Goal: Find specific page/section: Find specific page/section

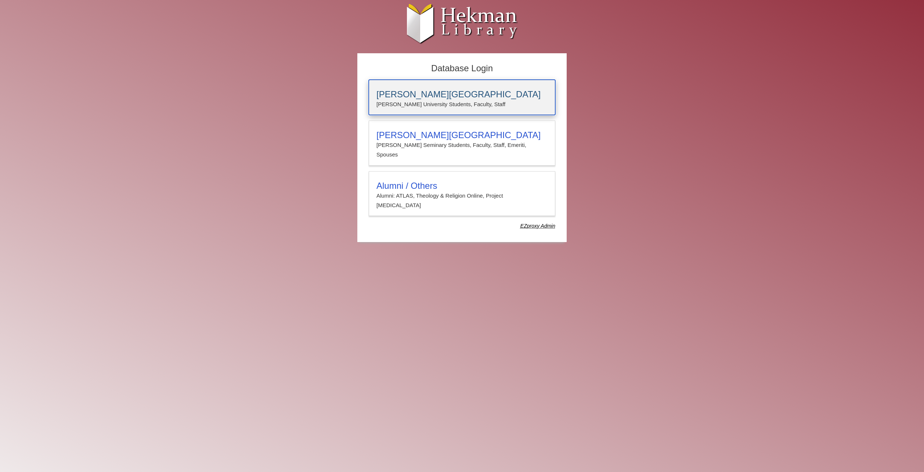
click at [449, 104] on p "Calvin University Students, Faculty, Staff" at bounding box center [461, 104] width 171 height 10
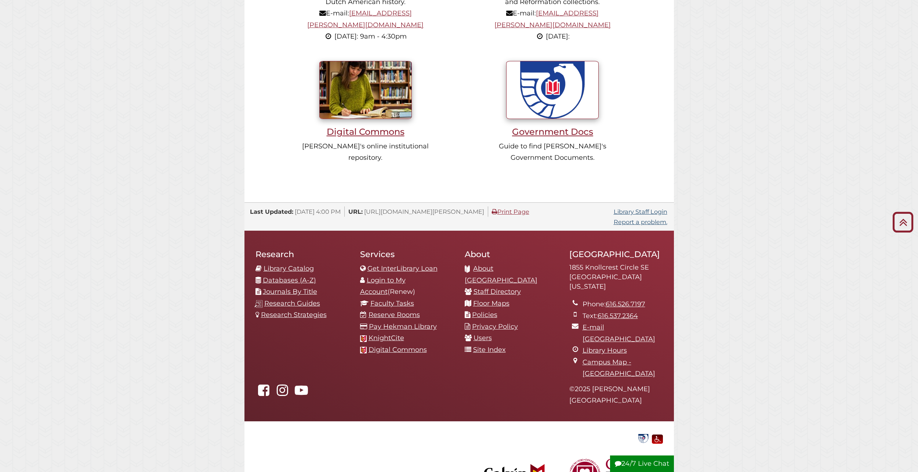
scroll to position [704, 0]
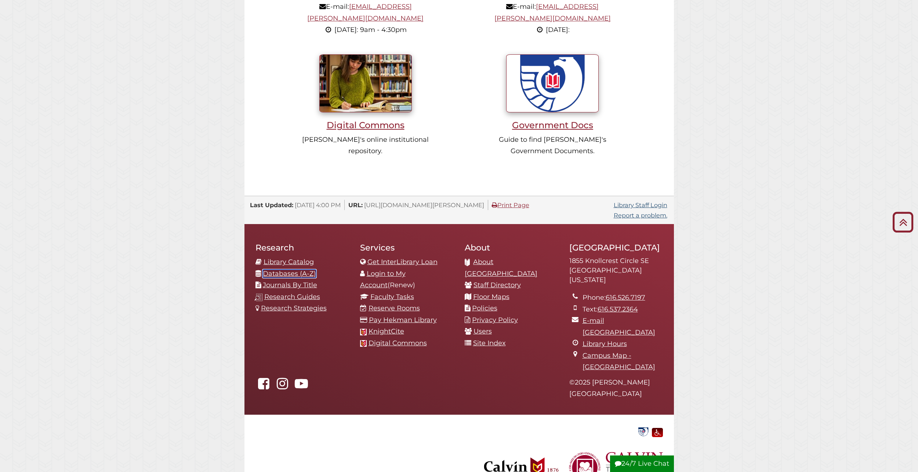
click at [305, 269] on link "Databases (A-Z)" at bounding box center [289, 273] width 53 height 8
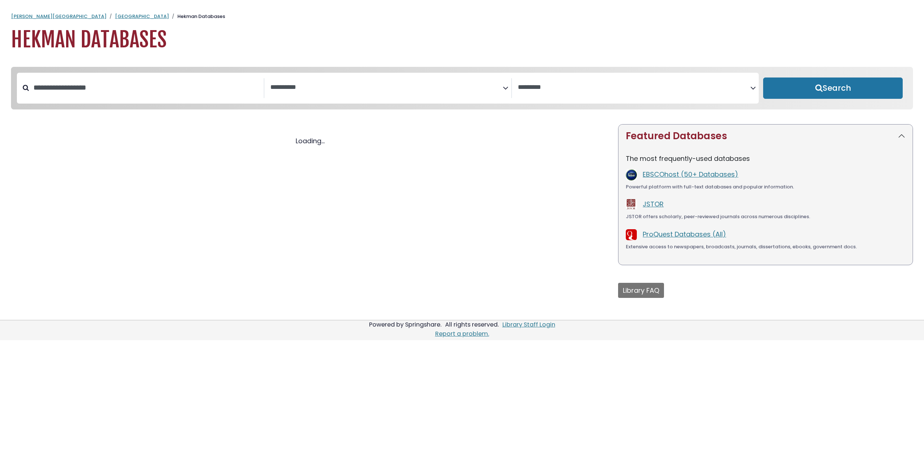
select select "Database Subject Filter"
select select "Database Vendors Filter"
select select "Database Subject Filter"
select select "Database Vendors Filter"
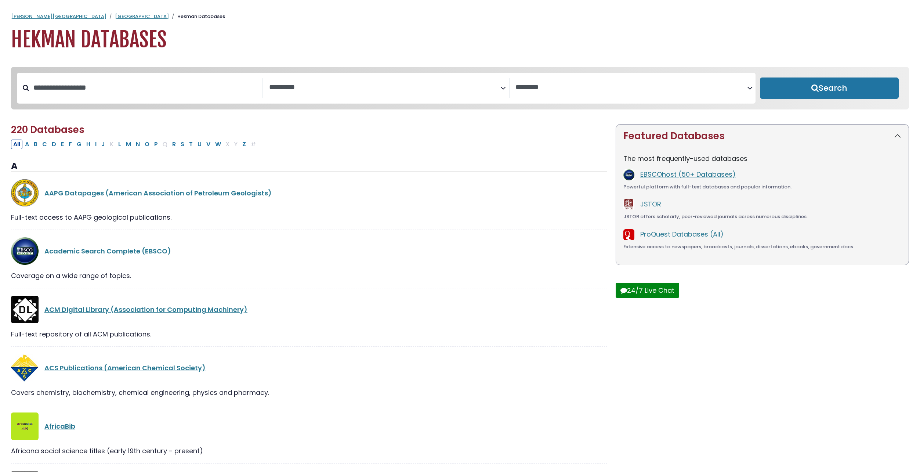
drag, startPoint x: 296, startPoint y: 233, endPoint x: 303, endPoint y: 229, distance: 7.7
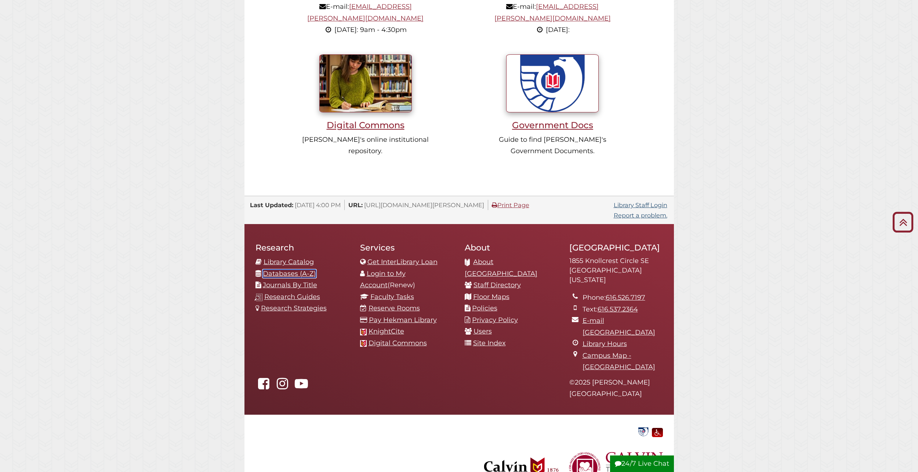
scroll to position [631, 0]
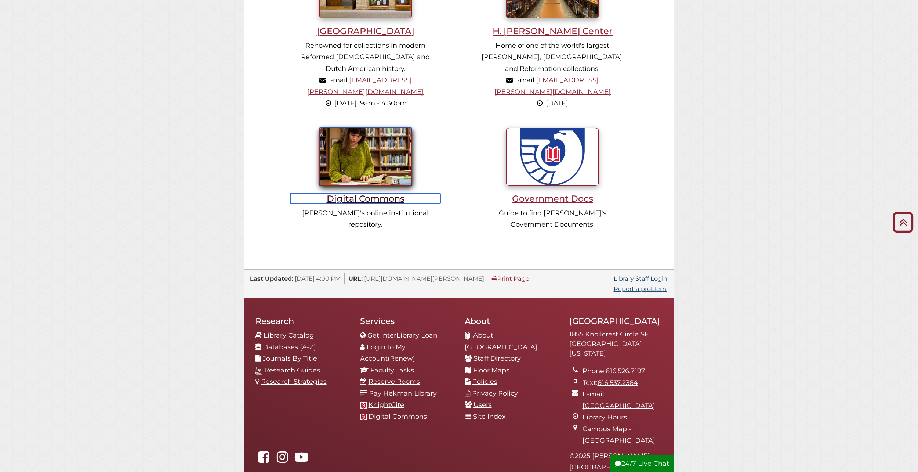
click at [388, 193] on h3 "Digital Commons" at bounding box center [365, 198] width 151 height 11
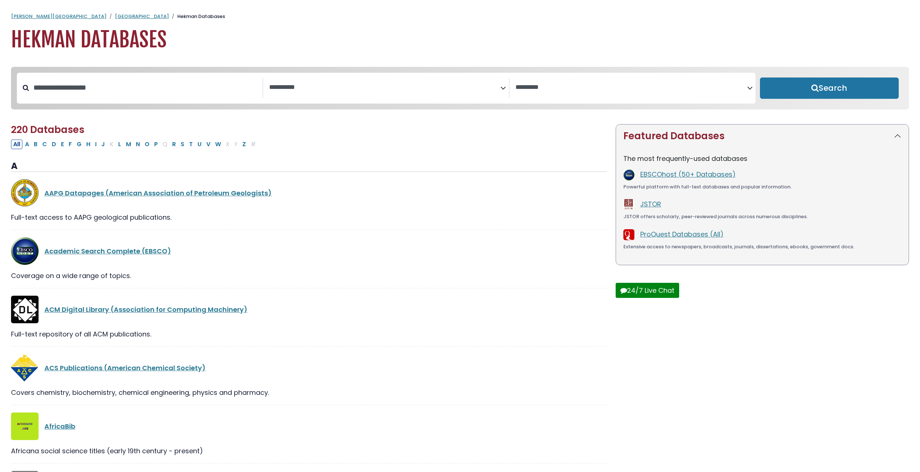
select select "Database Subject Filter"
select select "Database Vendors Filter"
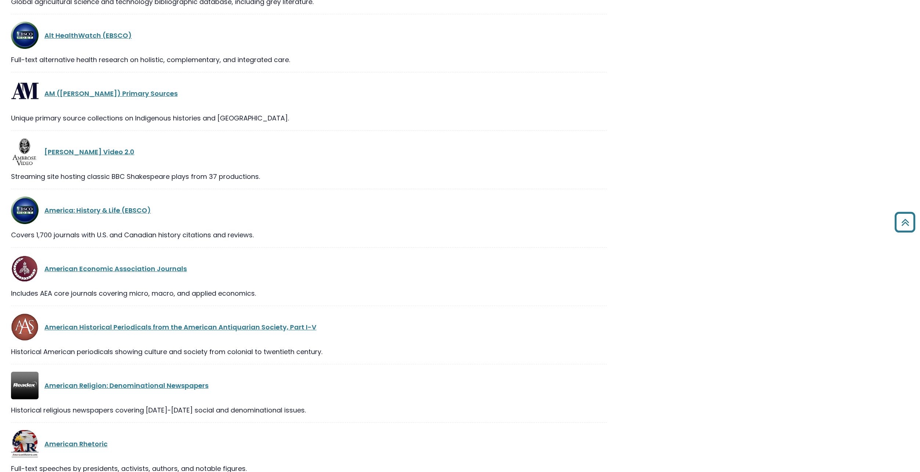
scroll to position [698, 0]
